Goal: Task Accomplishment & Management: Use online tool/utility

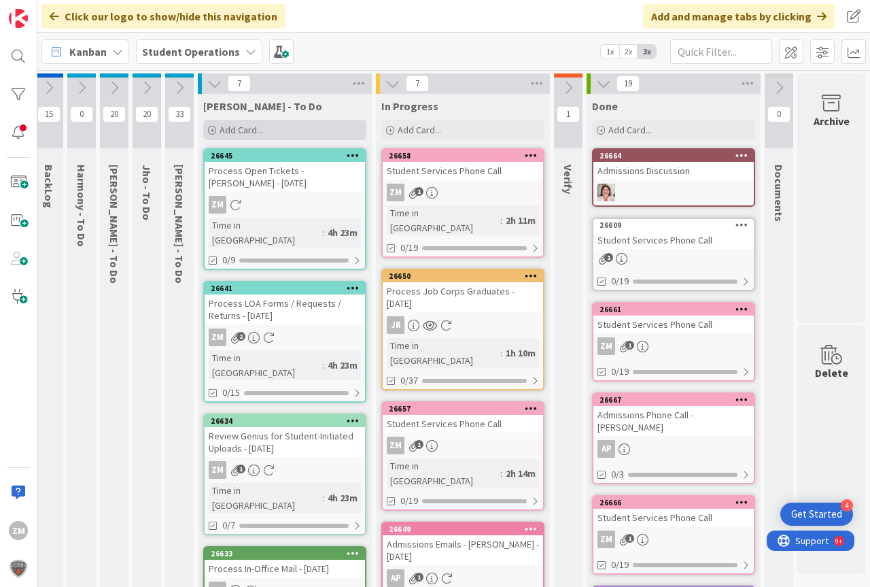
click at [245, 129] on span "Add Card..." at bounding box center [242, 130] width 44 height 12
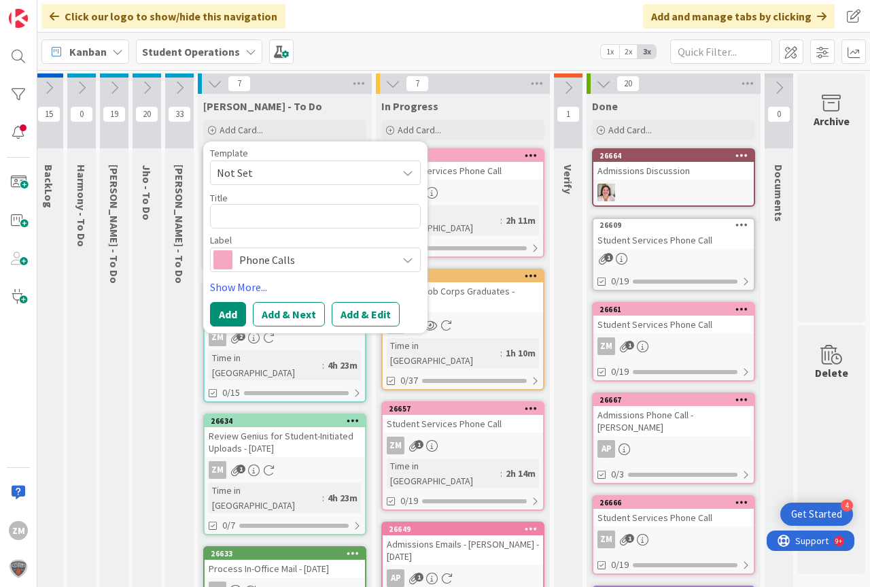
click at [402, 173] on icon at bounding box center [407, 172] width 11 height 11
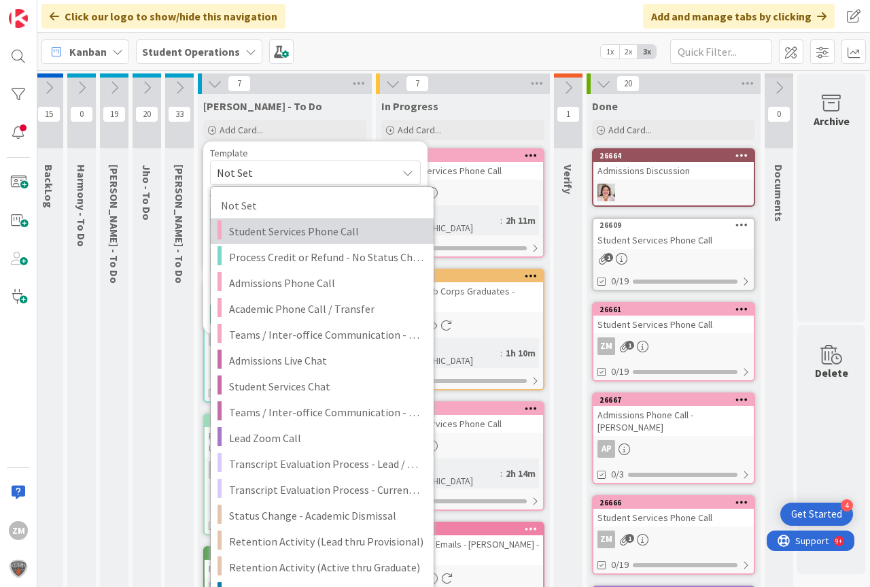
click at [283, 235] on span "Student Services Phone Call" at bounding box center [326, 231] width 194 height 18
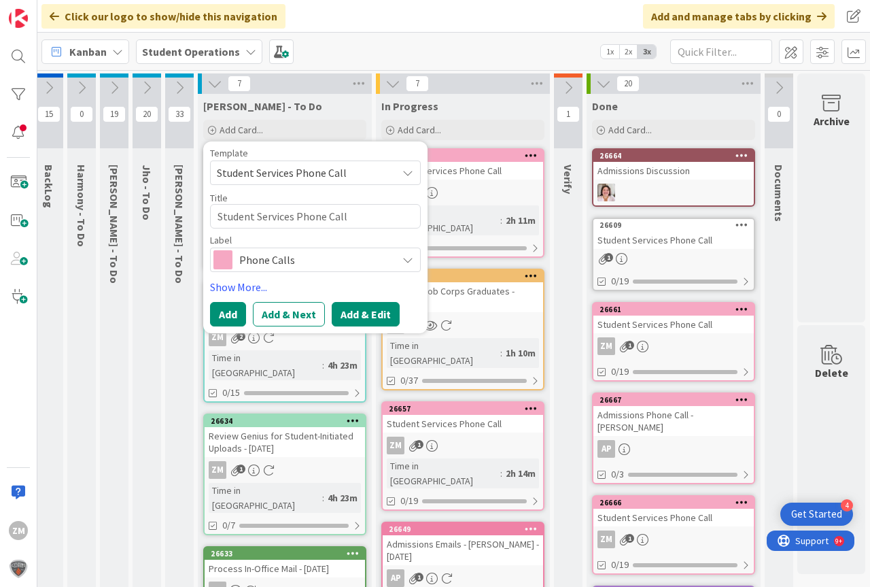
type textarea "x"
click at [365, 315] on button "Add & Edit" at bounding box center [366, 314] width 68 height 24
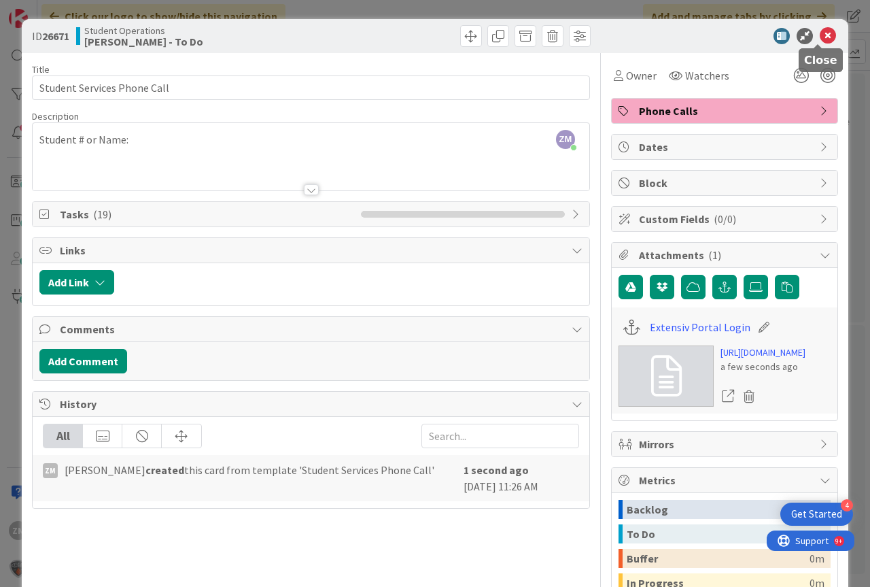
click at [826, 35] on icon at bounding box center [828, 36] width 16 height 16
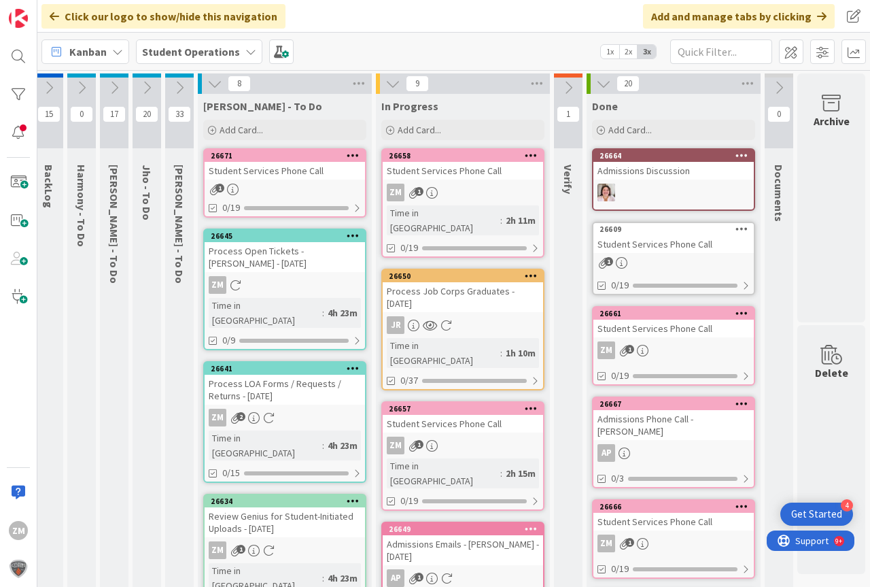
click at [347, 155] on icon at bounding box center [353, 155] width 13 height 10
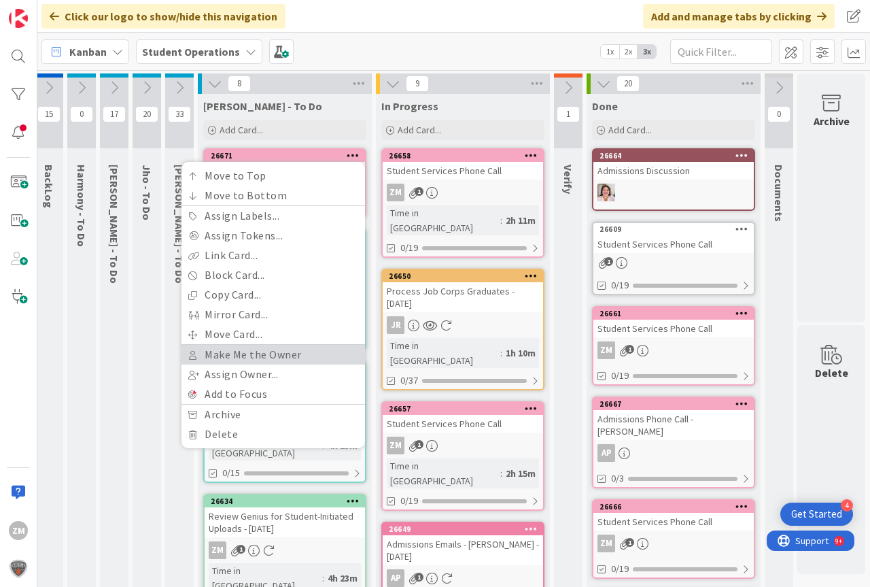
click at [235, 354] on link "Make Me the Owner" at bounding box center [274, 355] width 184 height 20
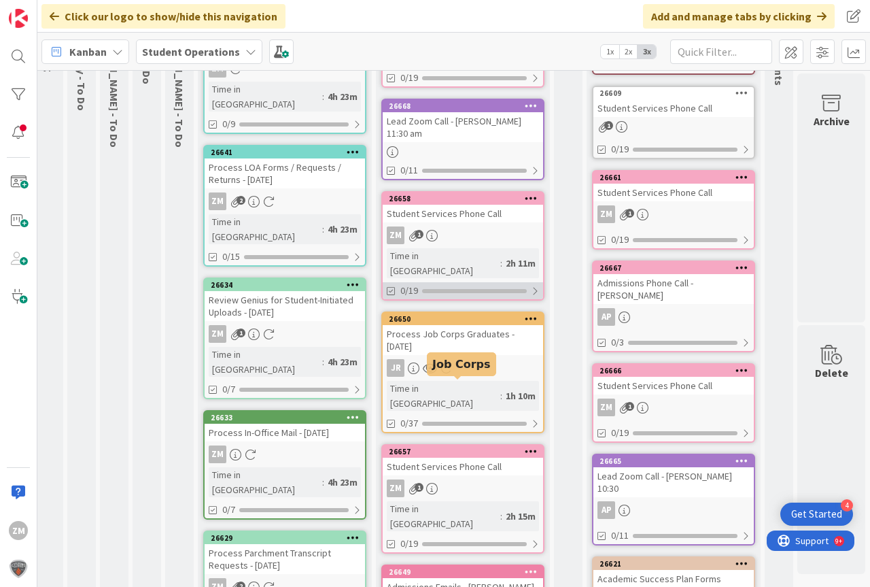
scroll to position [0, 48]
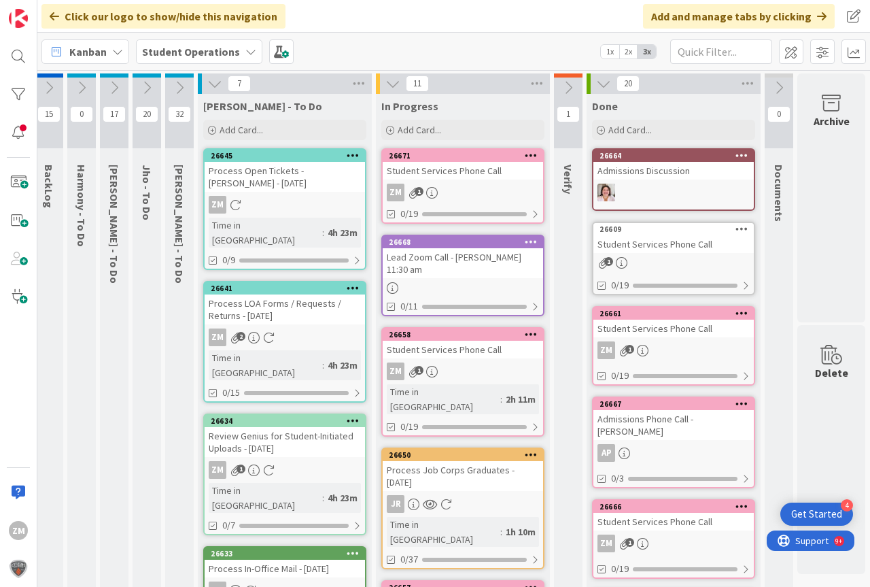
click at [434, 182] on link "26671 Student Services Phone Call ZM 1 0/19" at bounding box center [462, 185] width 163 height 75
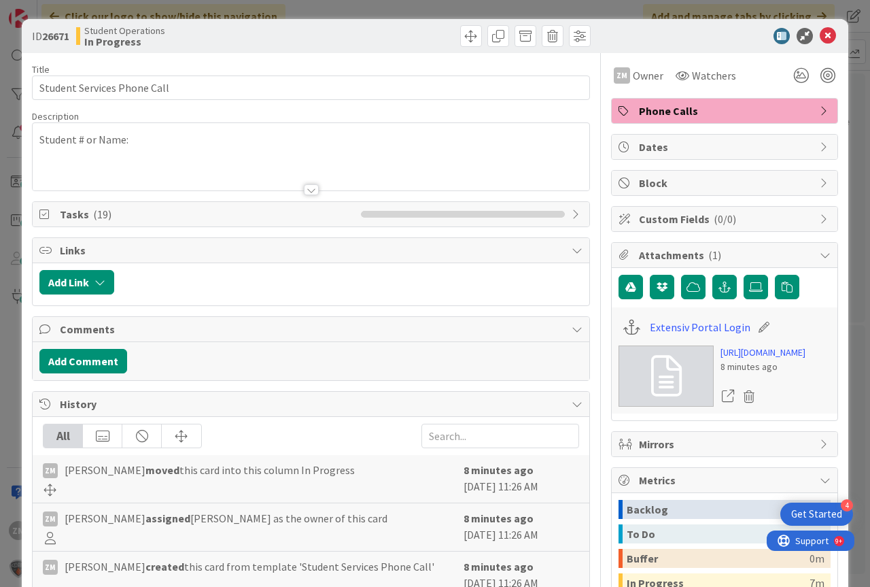
click at [148, 142] on p "Student # or Name:" at bounding box center [310, 140] width 543 height 16
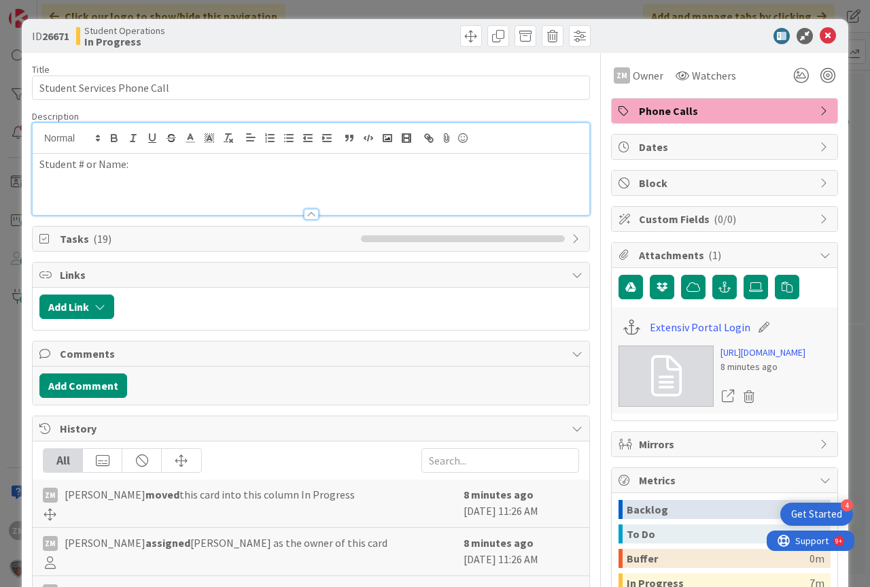
click at [135, 173] on div "Student # or Name:" at bounding box center [311, 184] width 557 height 61
click at [825, 36] on icon at bounding box center [828, 36] width 16 height 16
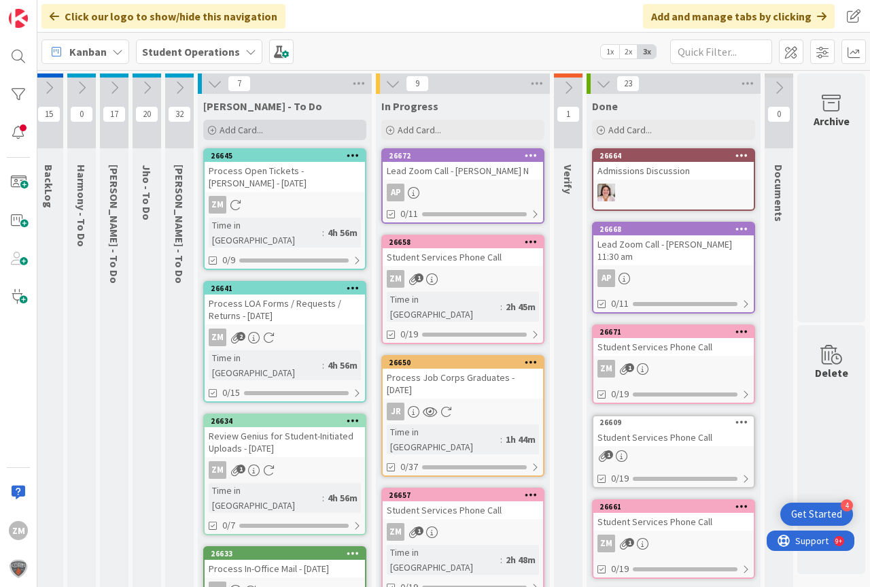
click at [235, 127] on span "Add Card..." at bounding box center [242, 130] width 44 height 12
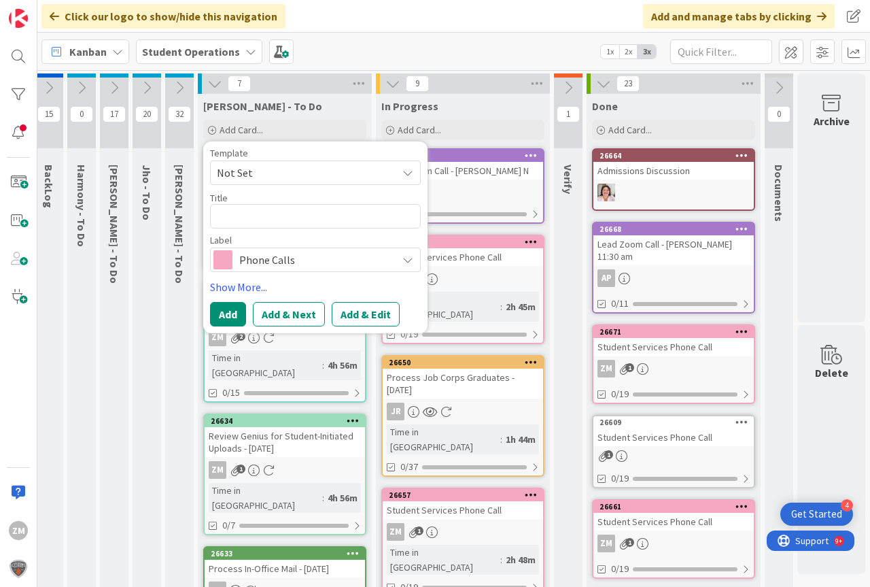
click at [402, 176] on icon at bounding box center [407, 172] width 11 height 11
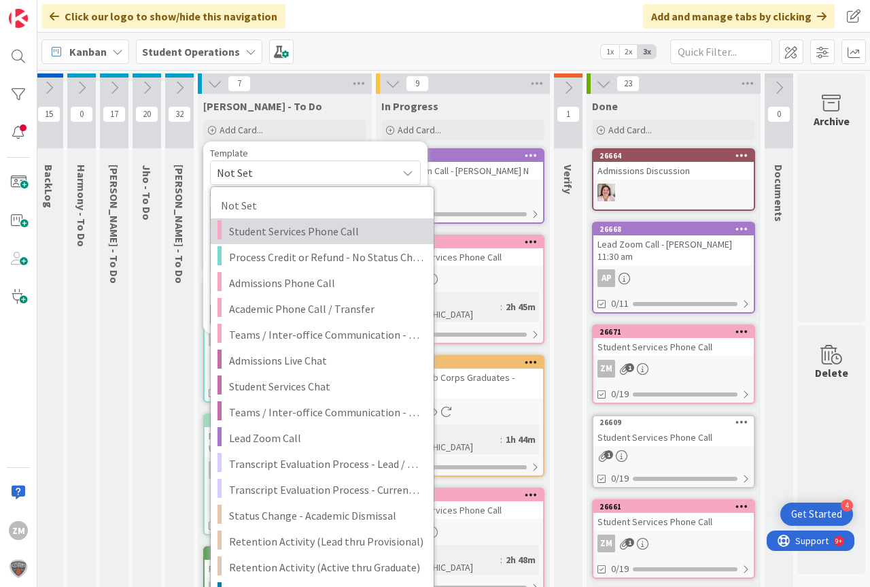
click at [259, 231] on span "Student Services Phone Call" at bounding box center [326, 231] width 194 height 18
type textarea "x"
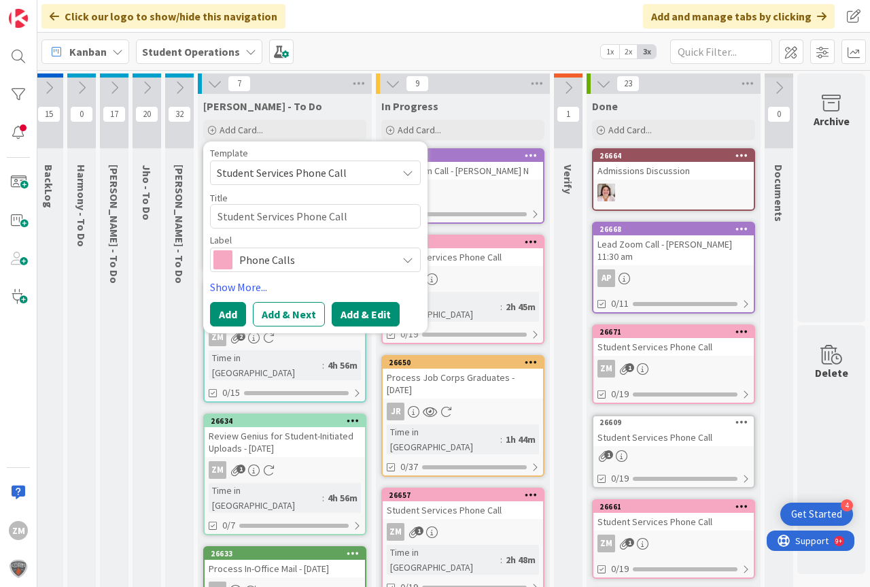
click at [357, 316] on button "Add & Edit" at bounding box center [366, 314] width 68 height 24
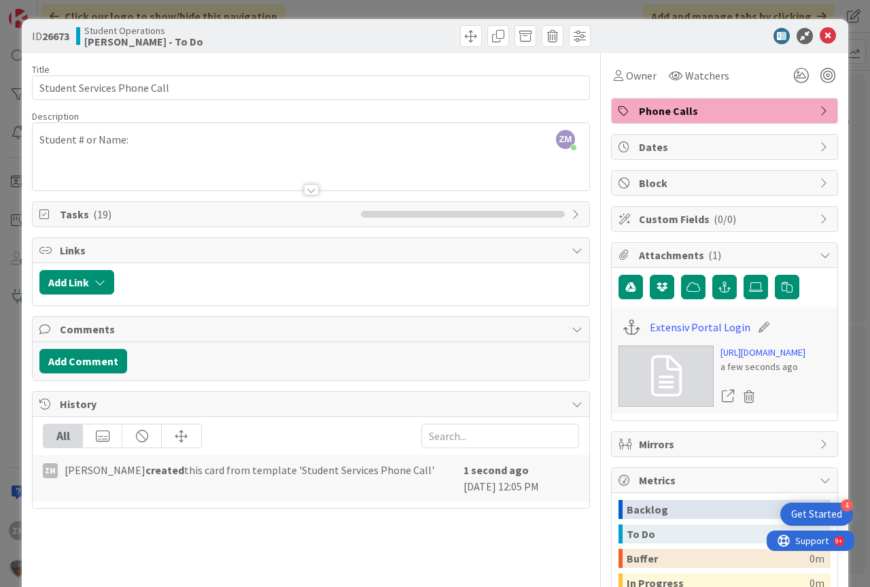
click at [149, 143] on div "ZM [PERSON_NAME] just joined Student # or Name:" at bounding box center [311, 156] width 557 height 67
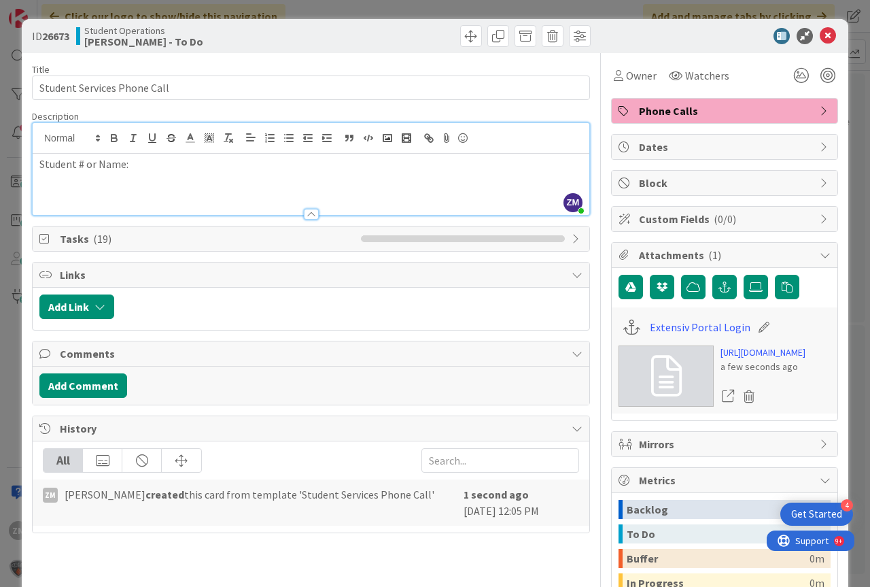
click at [151, 165] on p "Student # or Name:" at bounding box center [310, 164] width 543 height 16
click at [146, 165] on p "Student # or Name: Jax son [PERSON_NAME]" at bounding box center [310, 164] width 543 height 16
click at [209, 168] on p "Student # or Name: [PERSON_NAME]" at bounding box center [310, 164] width 543 height 16
click at [820, 37] on icon at bounding box center [828, 36] width 16 height 16
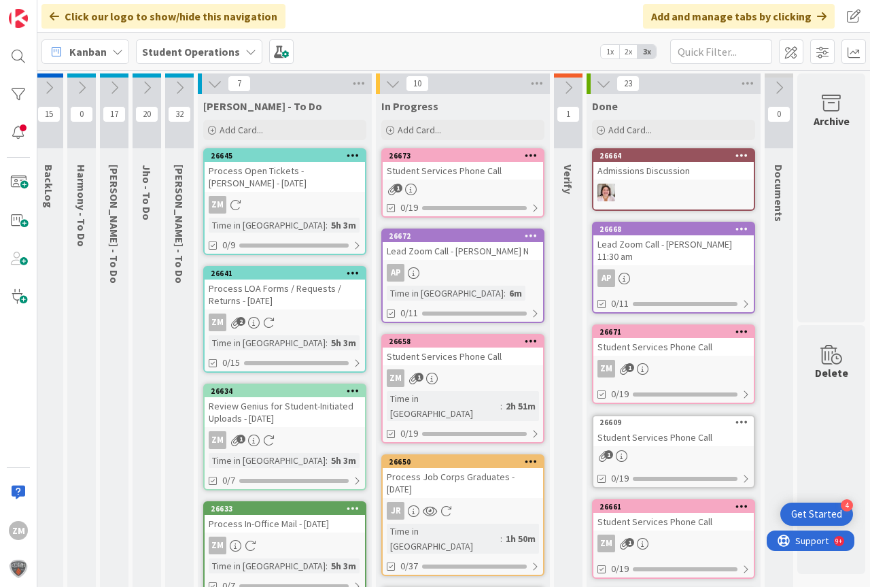
click at [525, 156] on icon at bounding box center [531, 155] width 13 height 10
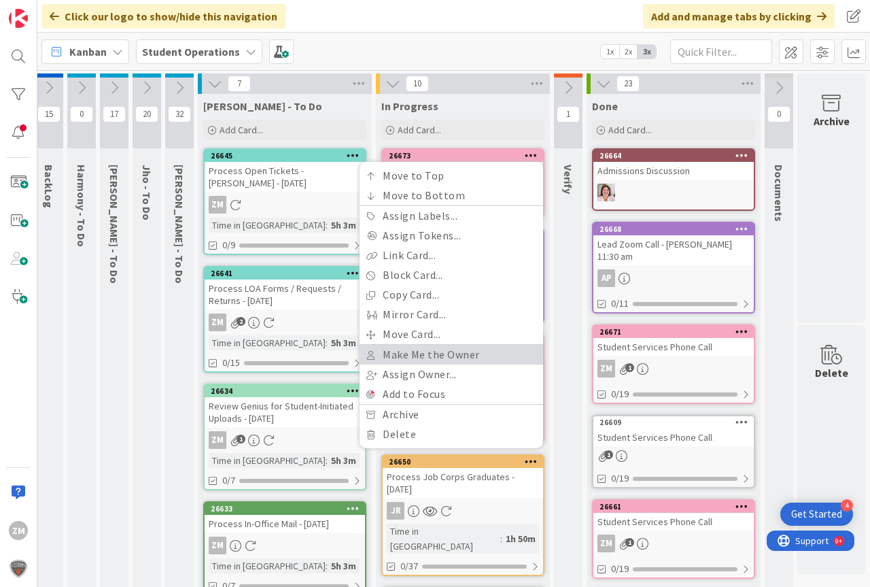
click at [413, 355] on link "Make Me the Owner" at bounding box center [452, 355] width 184 height 20
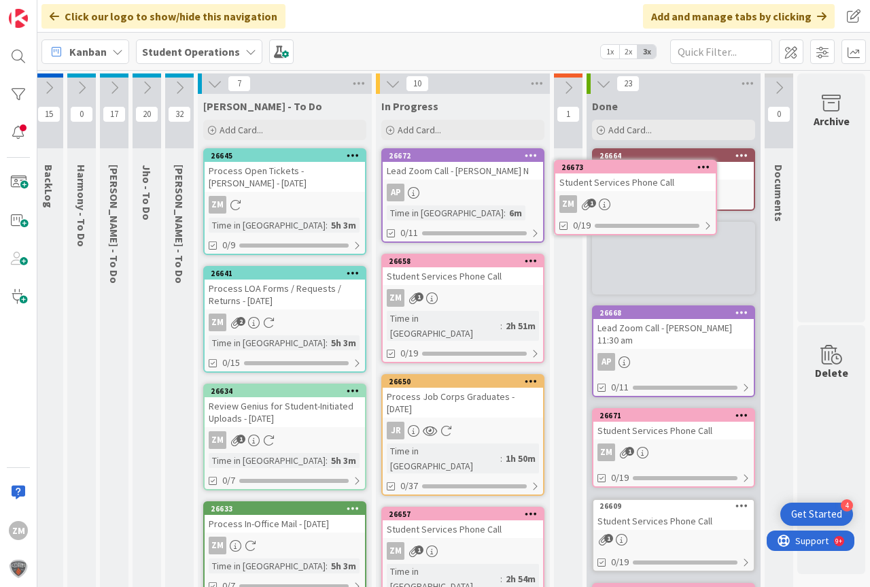
scroll to position [0, 50]
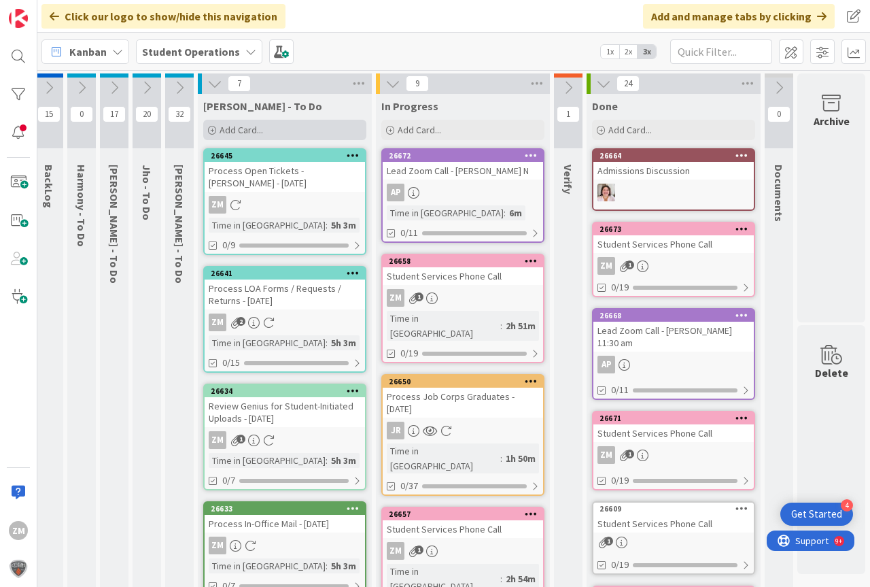
click at [221, 131] on span "Add Card..." at bounding box center [242, 130] width 44 height 12
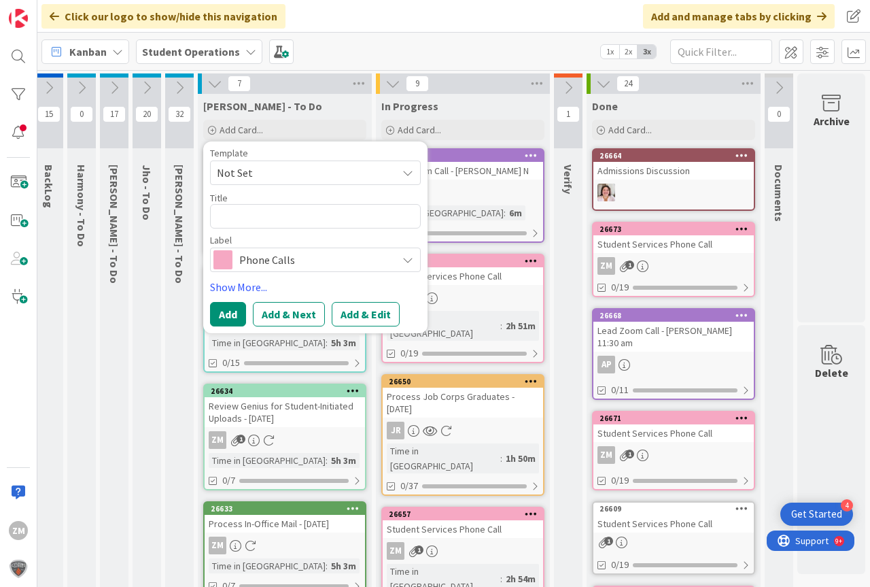
click at [402, 174] on icon at bounding box center [407, 172] width 11 height 11
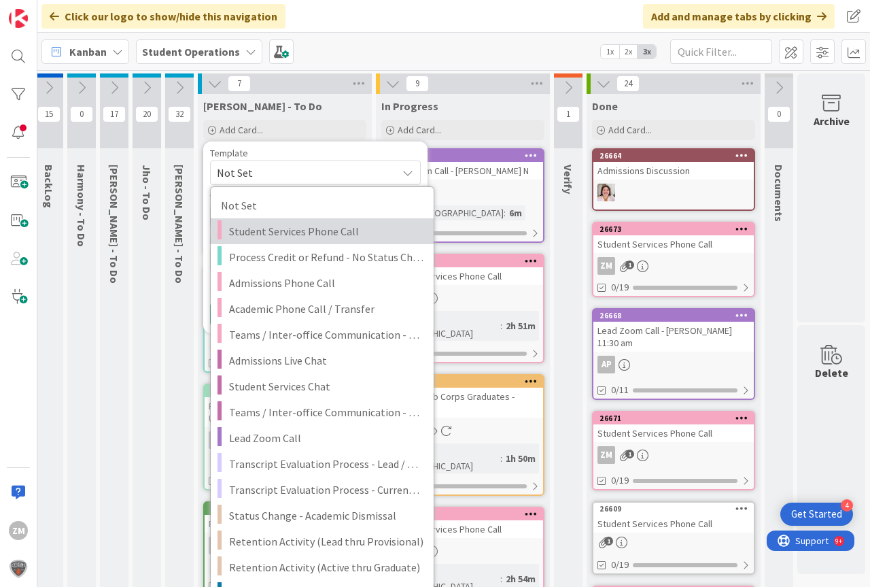
click at [279, 235] on span "Student Services Phone Call" at bounding box center [326, 231] width 194 height 18
type textarea "x"
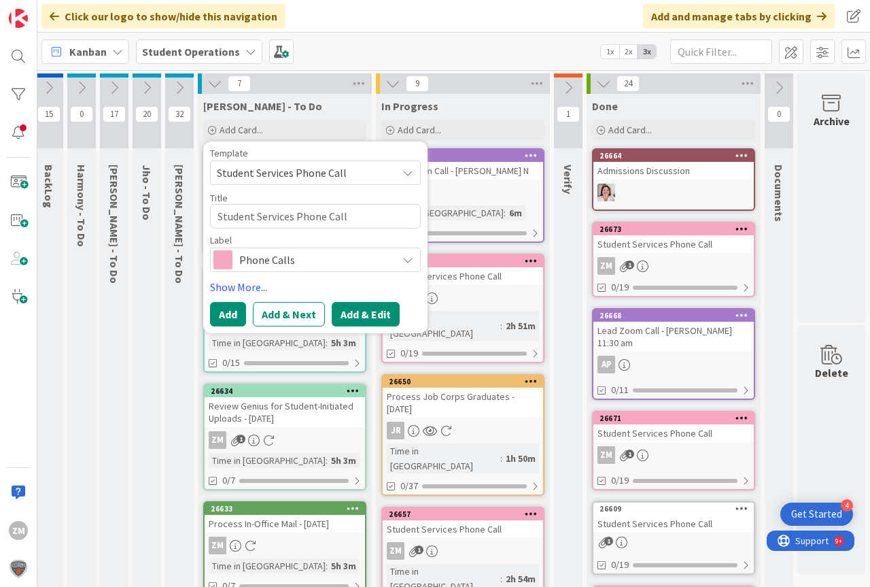
click at [345, 315] on button "Add & Edit" at bounding box center [366, 314] width 68 height 24
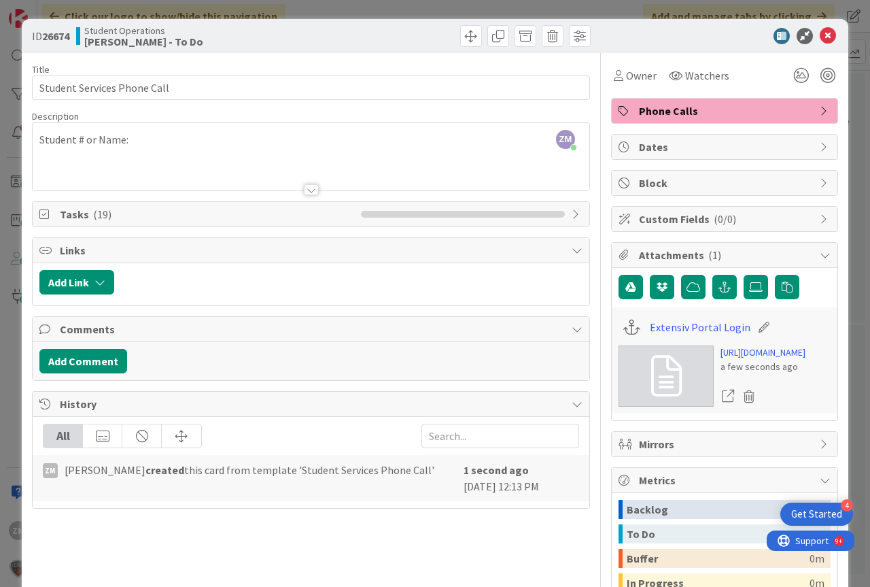
click at [141, 149] on div "ZM [PERSON_NAME] just joined Student # or Name:" at bounding box center [311, 156] width 557 height 67
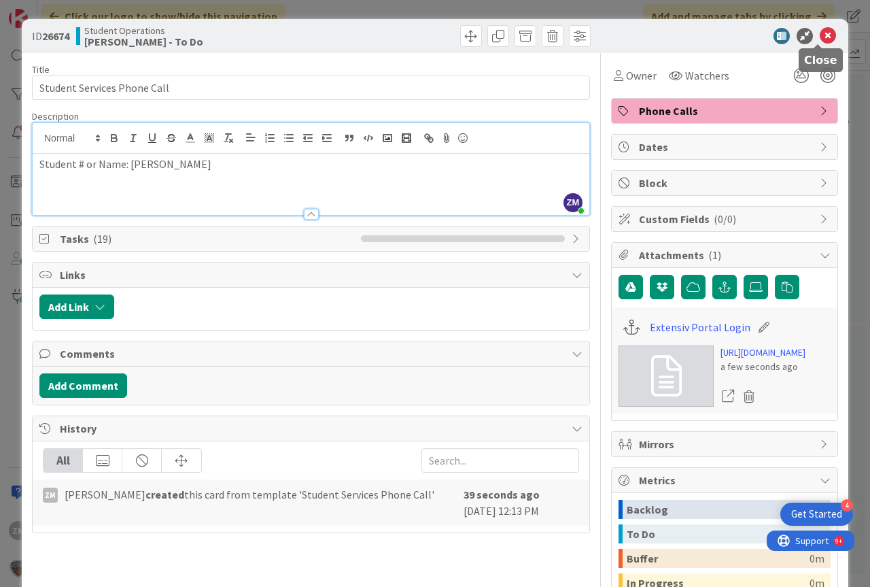
click at [821, 35] on icon at bounding box center [828, 36] width 16 height 16
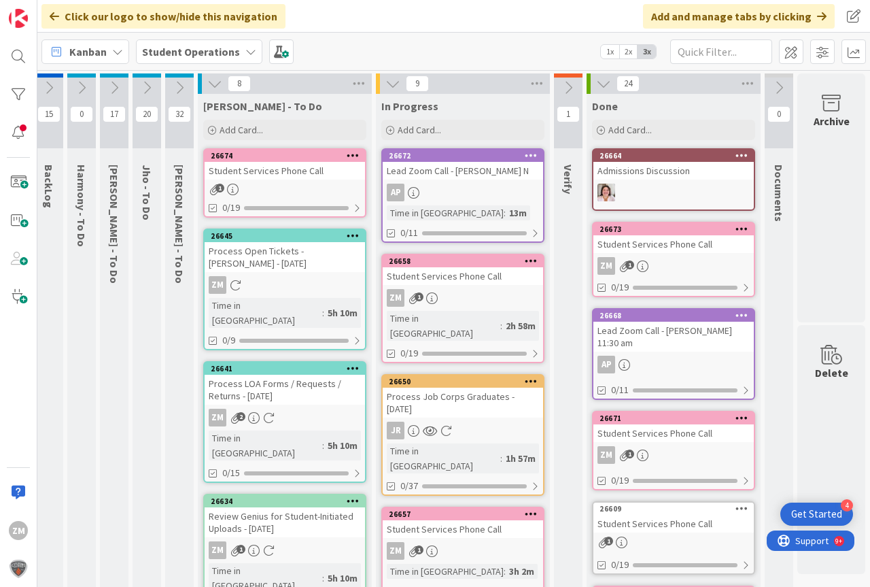
click at [347, 154] on icon at bounding box center [353, 155] width 13 height 10
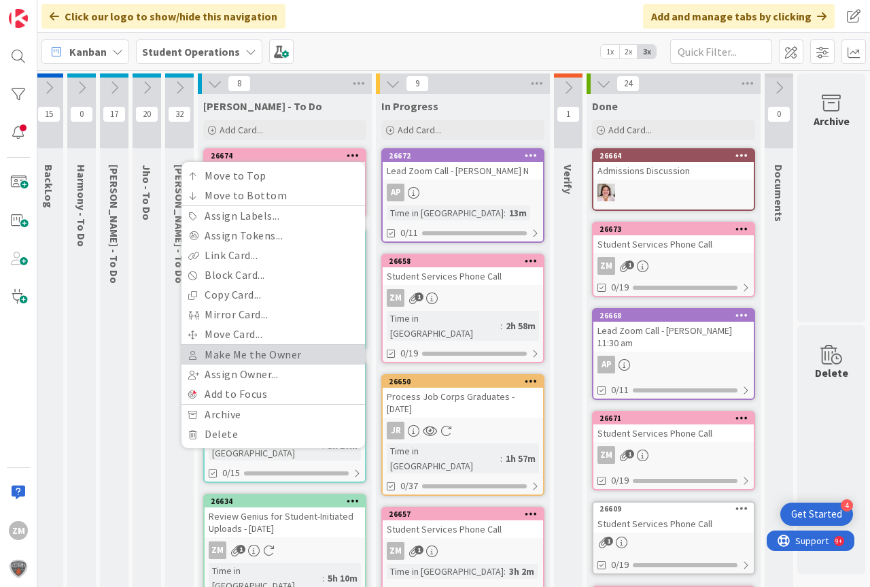
click at [237, 350] on link "Make Me the Owner" at bounding box center [274, 355] width 184 height 20
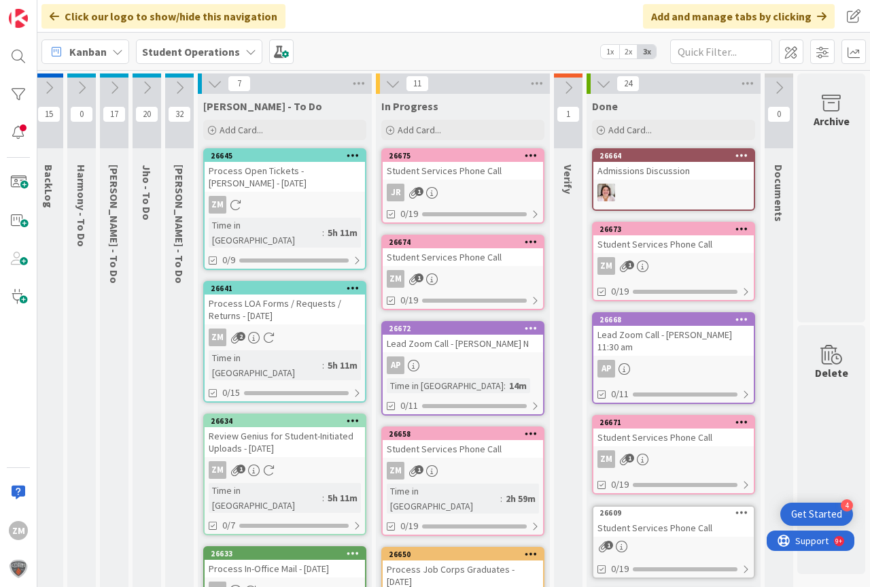
click at [426, 190] on icon at bounding box center [432, 193] width 12 height 12
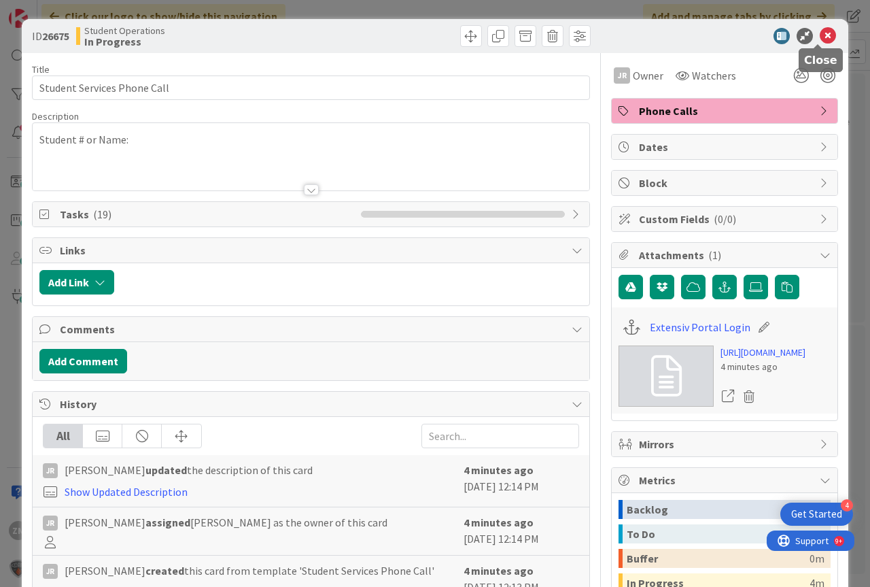
click at [820, 32] on icon at bounding box center [828, 36] width 16 height 16
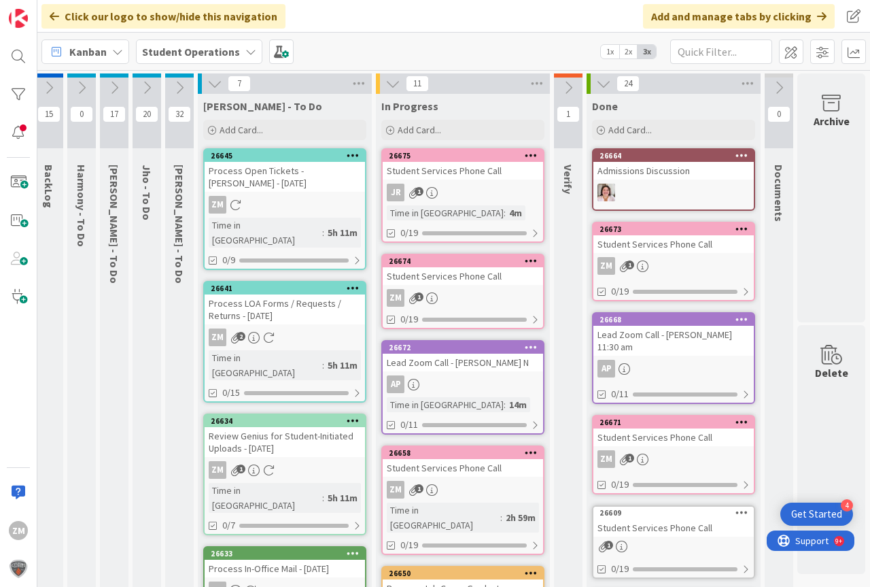
click at [444, 285] on link "26674 Student Services Phone Call ZM 1 0/19" at bounding box center [462, 291] width 163 height 75
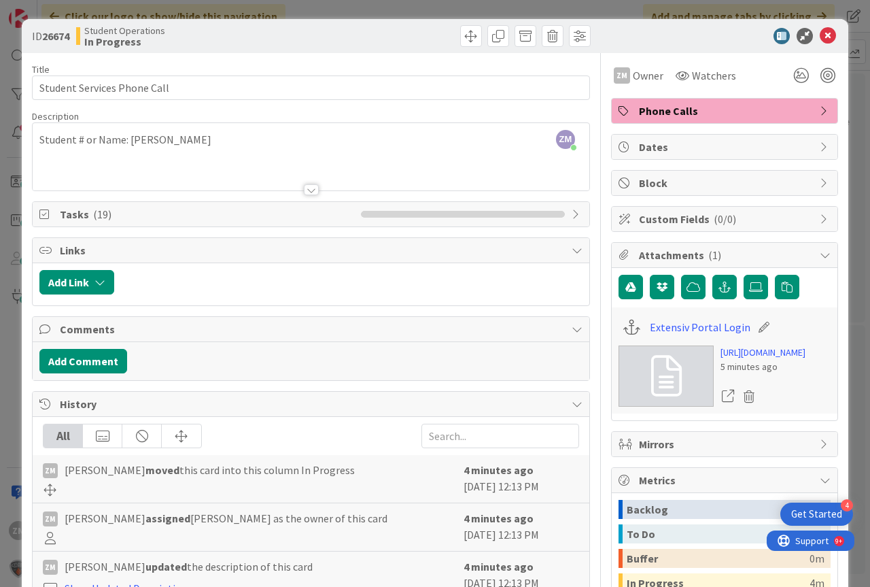
click at [199, 143] on div "ZM [PERSON_NAME] just joined Student # or Name: [PERSON_NAME]" at bounding box center [311, 156] width 557 height 67
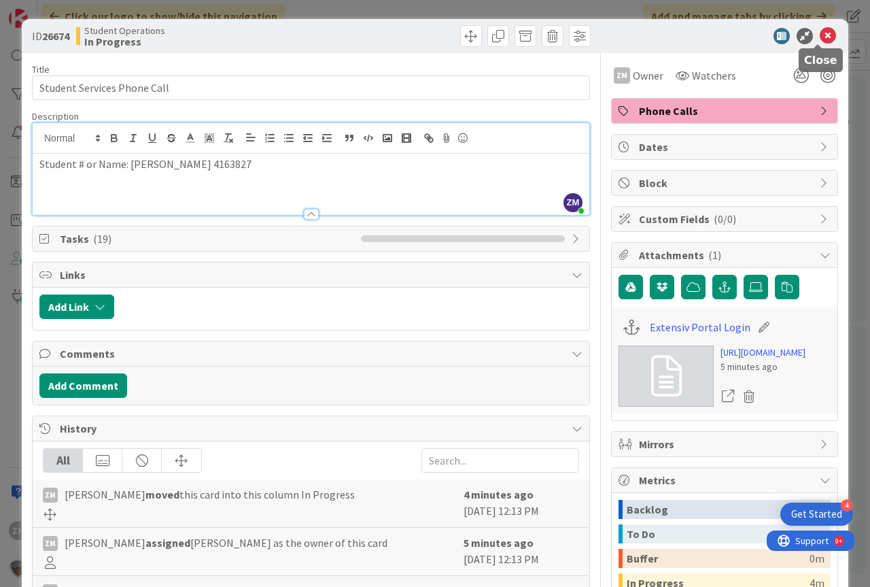
click at [820, 32] on icon at bounding box center [828, 36] width 16 height 16
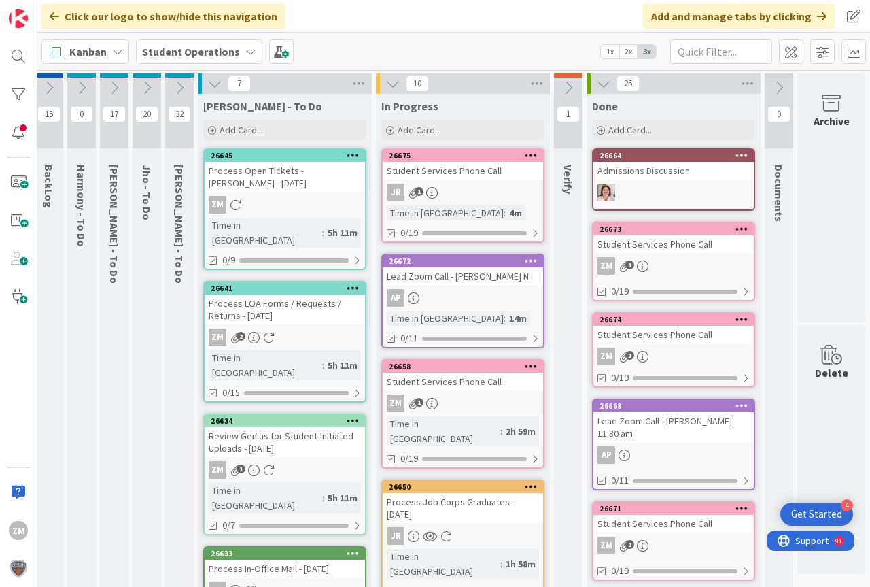
click at [426, 407] on icon at bounding box center [432, 404] width 12 height 12
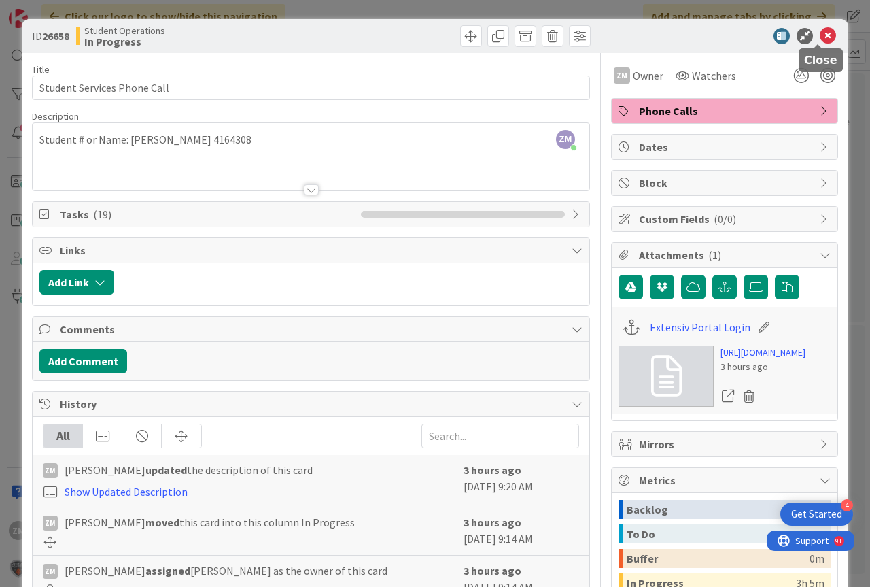
click at [820, 39] on icon at bounding box center [828, 36] width 16 height 16
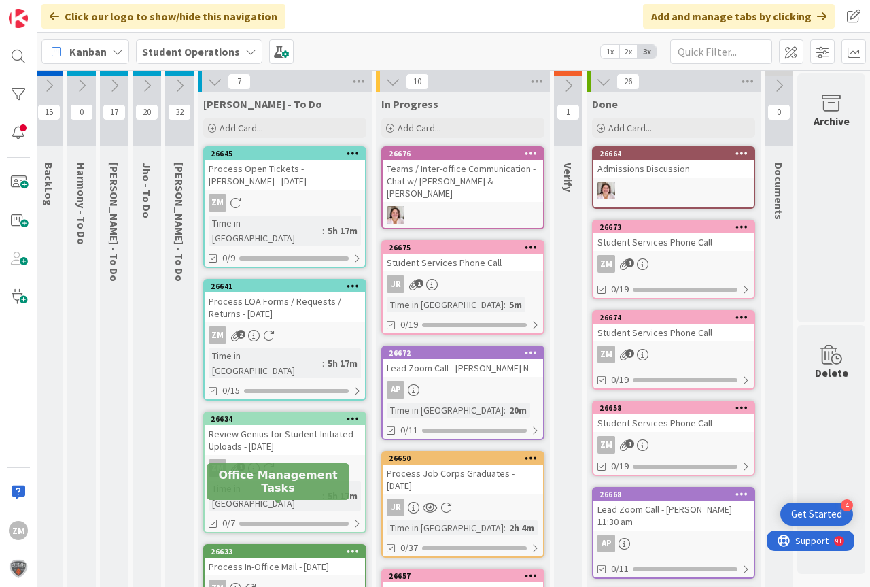
scroll to position [0, 50]
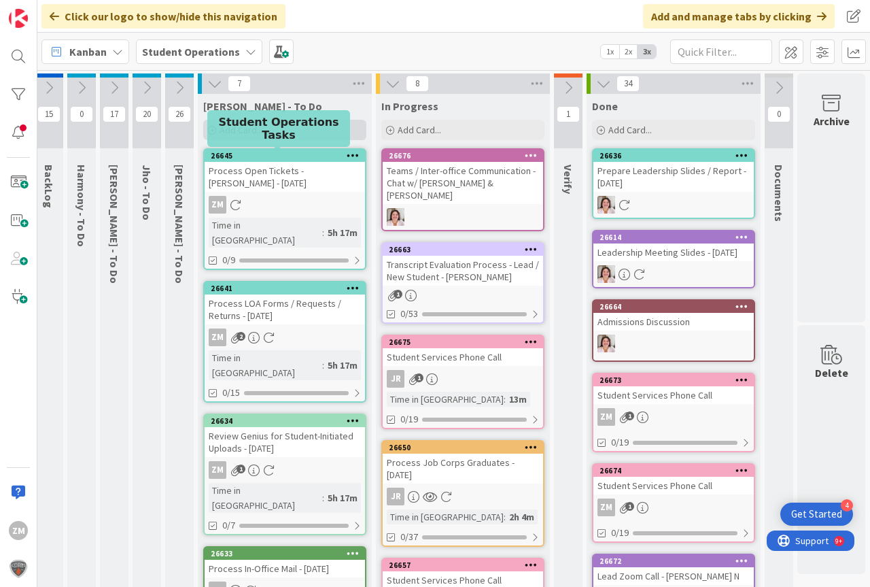
click at [221, 139] on div "Add Card..." at bounding box center [284, 130] width 163 height 20
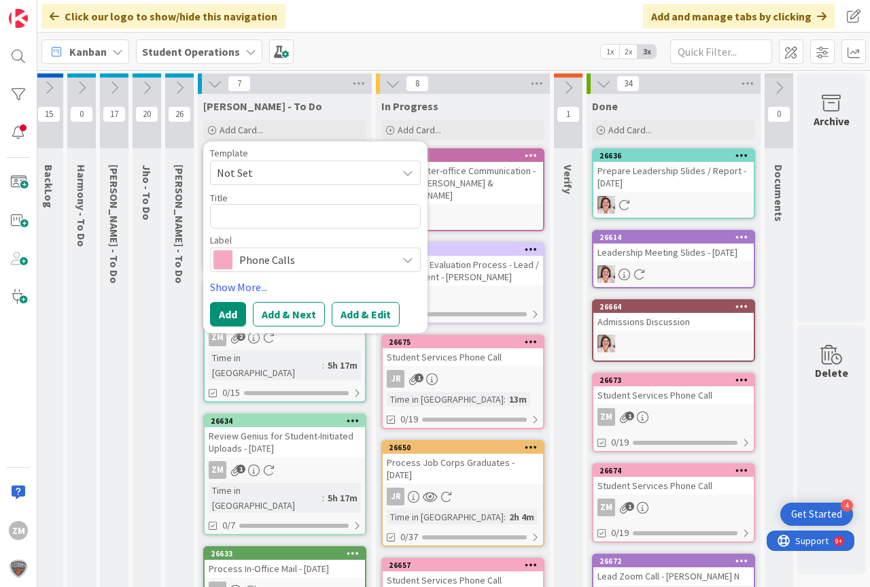
click at [402, 175] on icon at bounding box center [407, 172] width 11 height 11
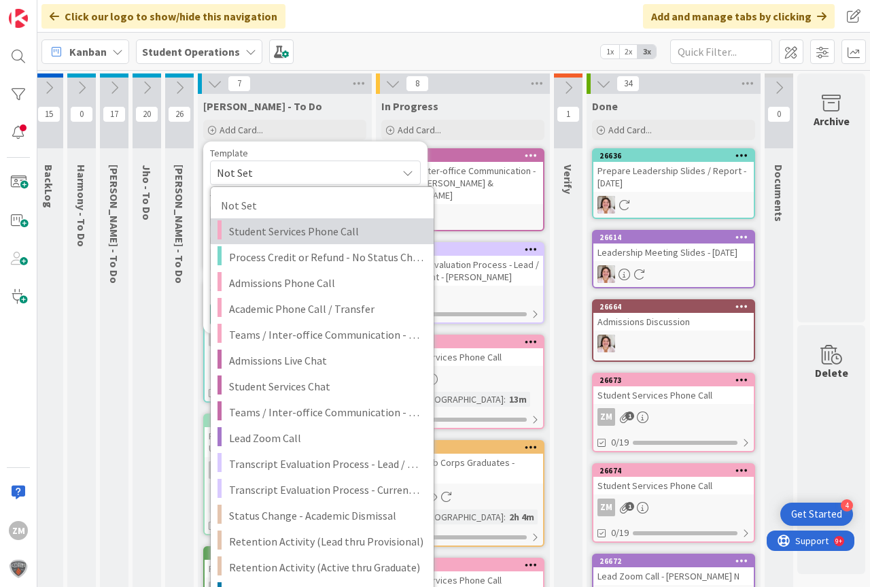
click at [282, 228] on span "Student Services Phone Call" at bounding box center [326, 231] width 194 height 18
type textarea "x"
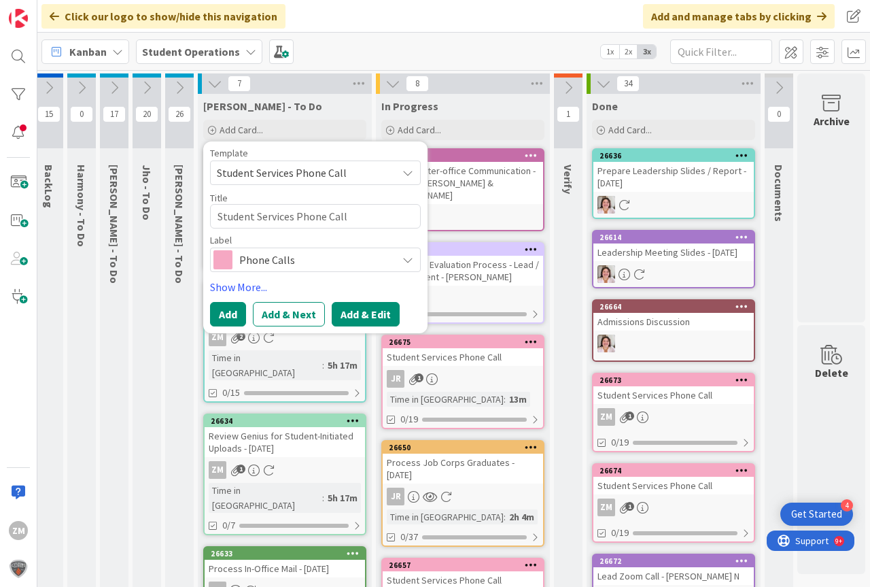
click at [354, 314] on button "Add & Edit" at bounding box center [366, 314] width 68 height 24
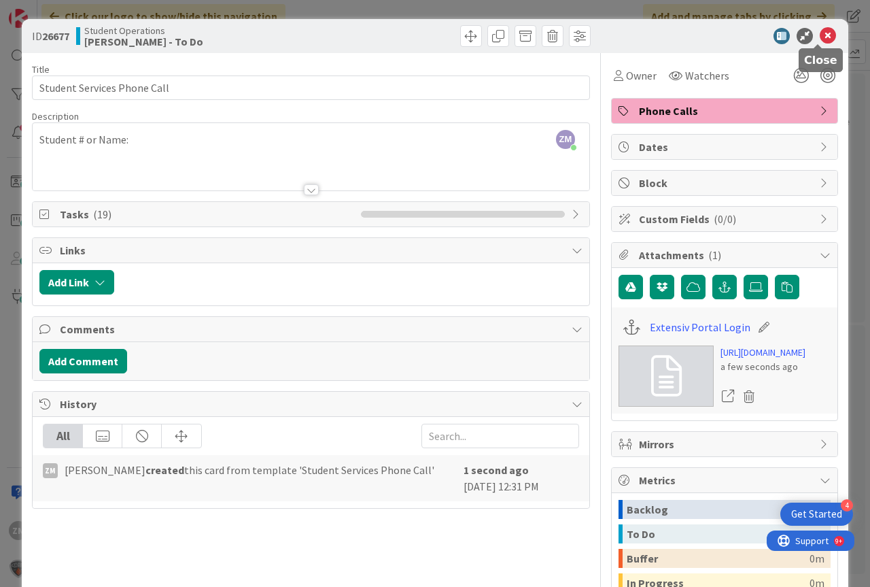
click at [820, 39] on icon at bounding box center [828, 36] width 16 height 16
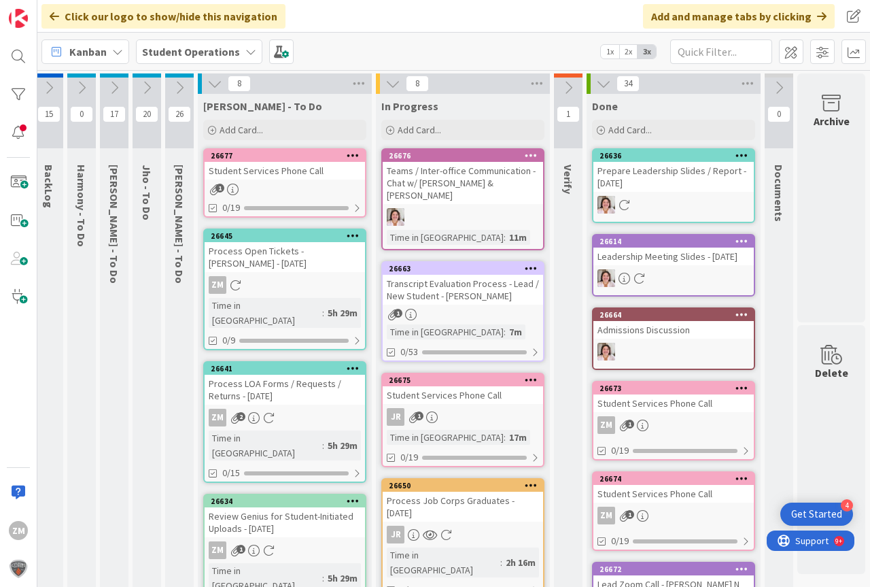
click at [347, 160] on icon at bounding box center [353, 155] width 13 height 10
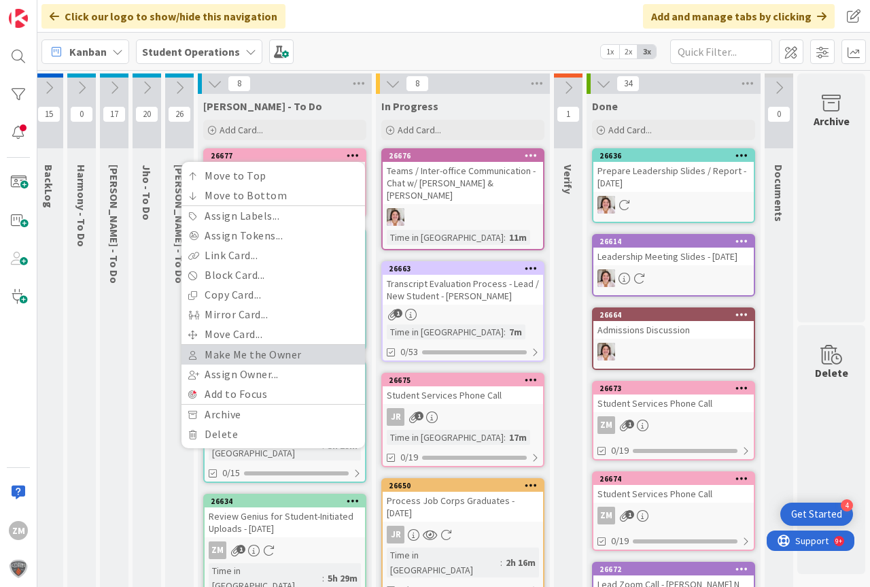
click at [245, 354] on link "Make Me the Owner" at bounding box center [274, 355] width 184 height 20
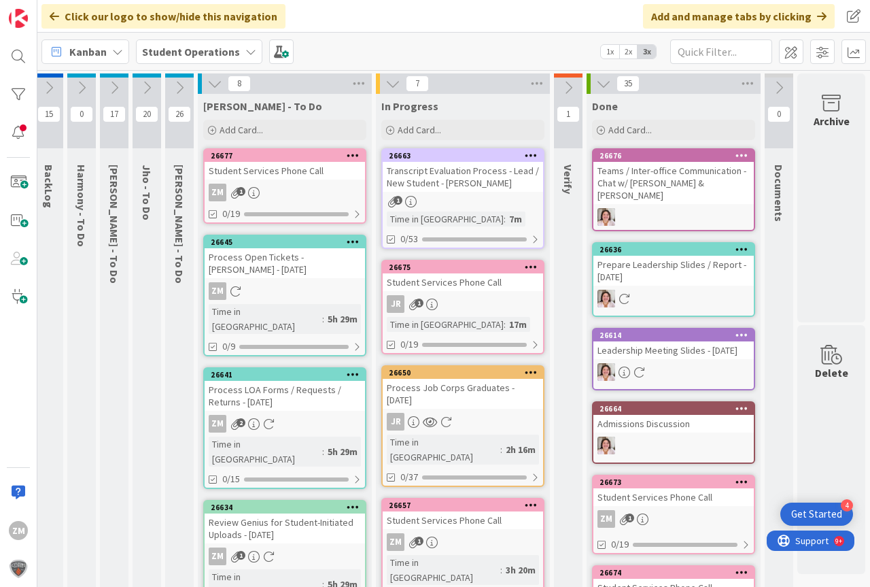
click at [259, 184] on div "ZM 1" at bounding box center [285, 193] width 160 height 18
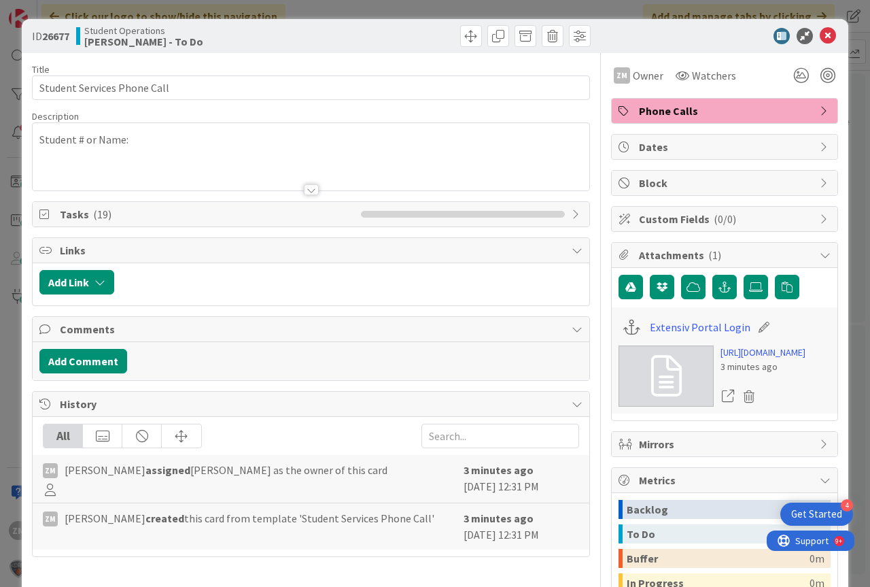
click at [150, 145] on p "Student # or Name:" at bounding box center [310, 140] width 543 height 16
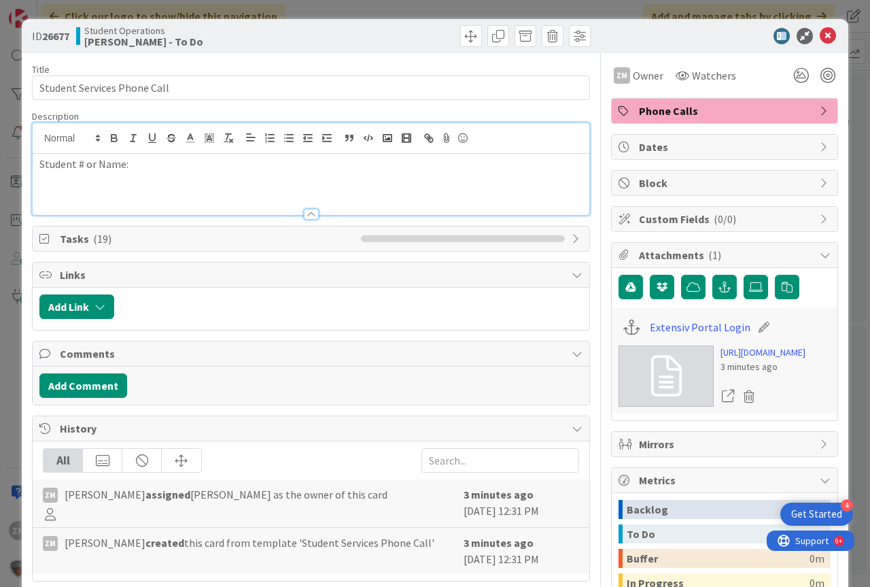
click at [153, 165] on p "Student # or Name:" at bounding box center [310, 164] width 543 height 16
click at [155, 167] on p "Student # or Name: [PERSON_NAME]" at bounding box center [310, 164] width 543 height 16
click at [157, 162] on p "Student # or Name: [PERSON_NAME]" at bounding box center [310, 164] width 543 height 16
click at [820, 37] on icon at bounding box center [828, 36] width 16 height 16
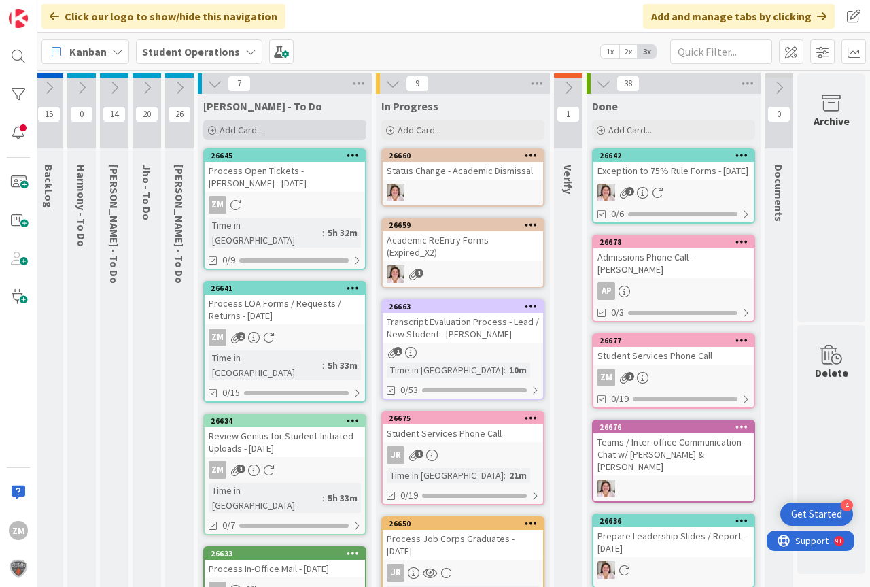
click at [225, 131] on span "Add Card..." at bounding box center [242, 130] width 44 height 12
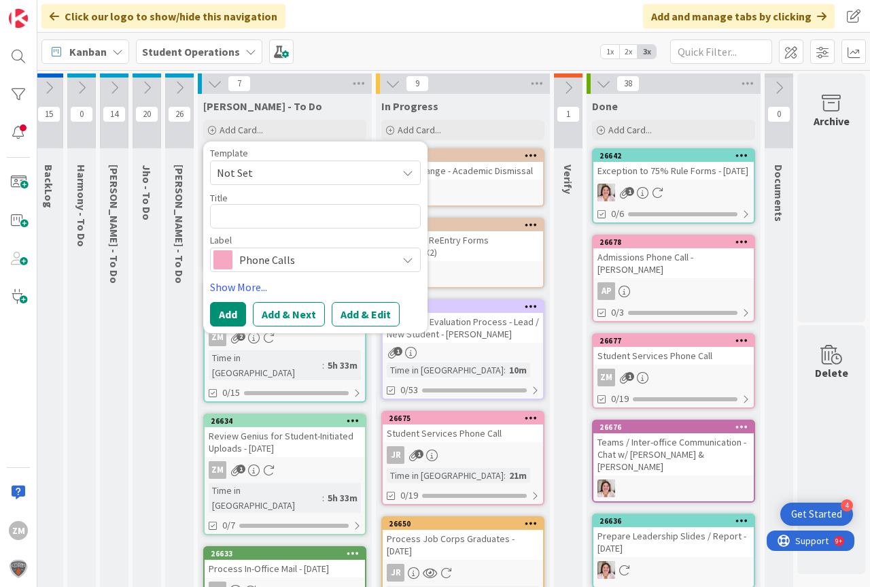
click at [402, 174] on icon at bounding box center [407, 172] width 11 height 11
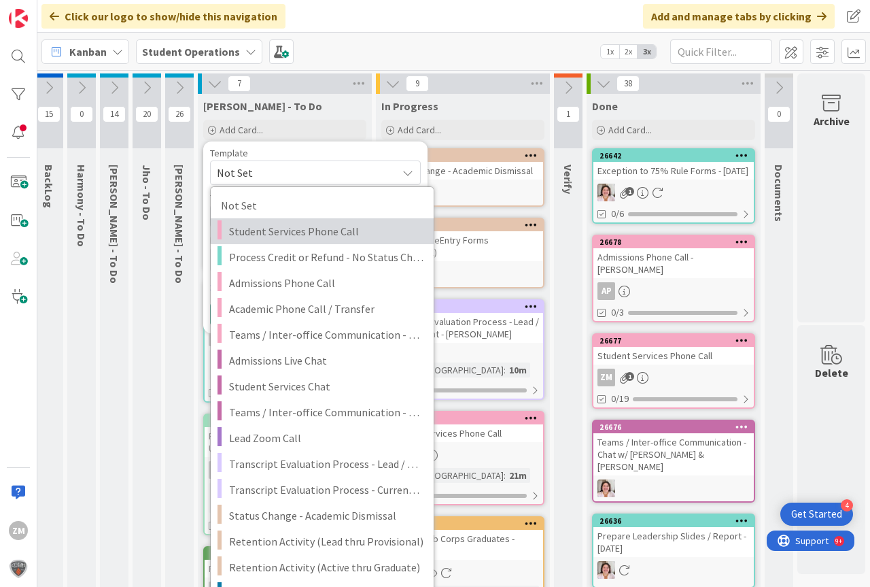
click at [257, 230] on span "Student Services Phone Call" at bounding box center [326, 231] width 194 height 18
type textarea "x"
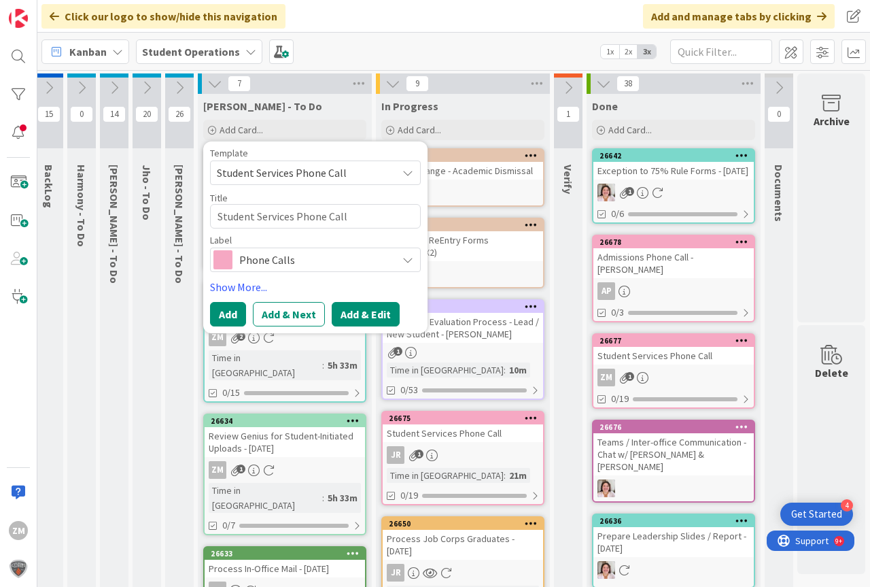
click at [362, 313] on button "Add & Edit" at bounding box center [366, 314] width 68 height 24
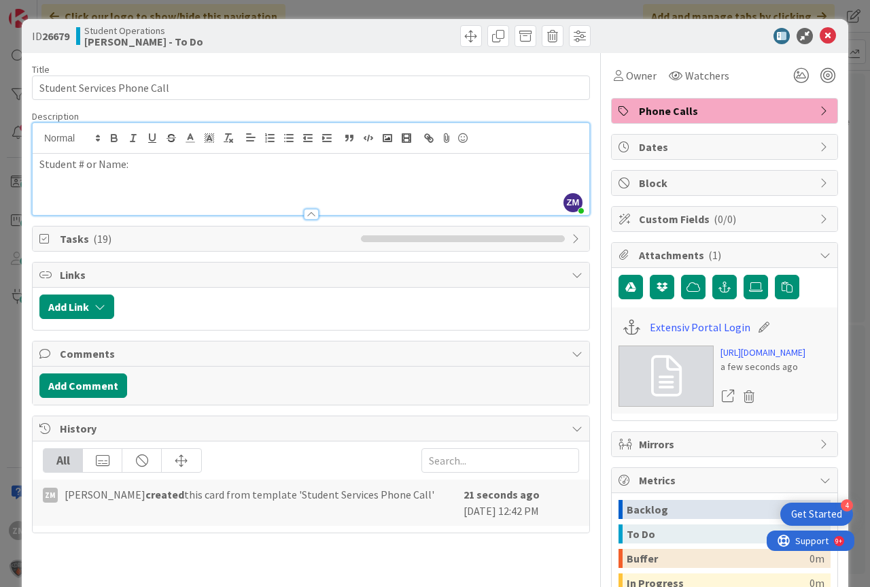
click at [163, 148] on div "ZM [PERSON_NAME] just joined Student # or Name:" at bounding box center [311, 169] width 557 height 92
click at [820, 37] on icon at bounding box center [828, 36] width 16 height 16
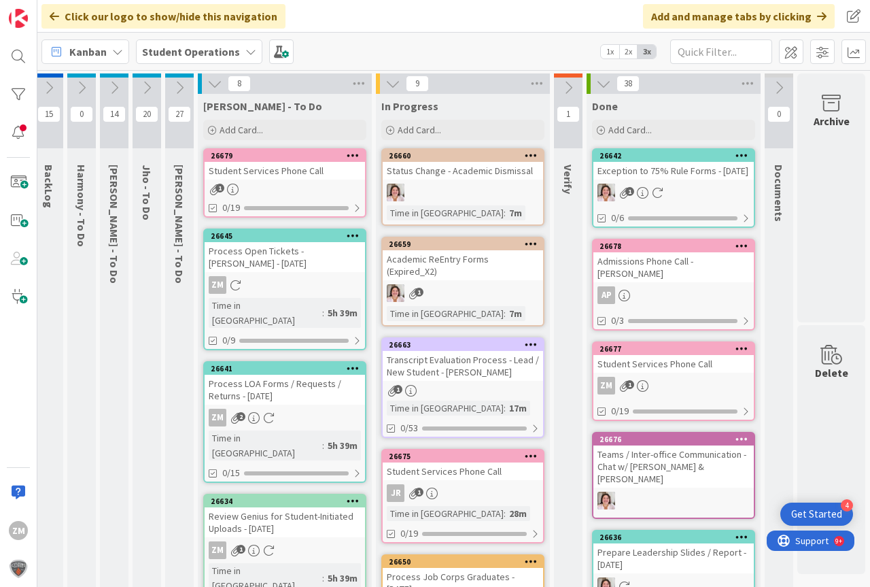
click at [347, 153] on icon at bounding box center [353, 155] width 13 height 10
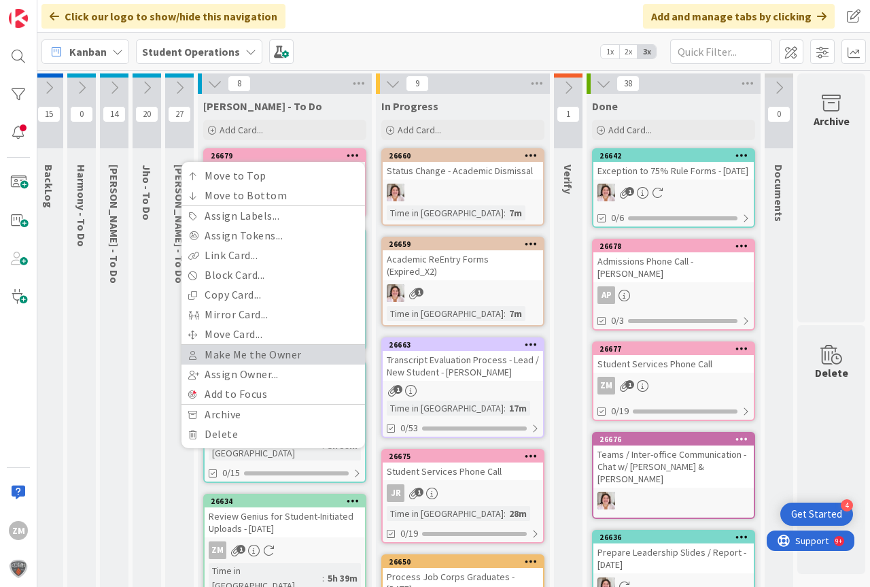
click at [230, 355] on link "Make Me the Owner" at bounding box center [274, 355] width 184 height 20
